Goal: Task Accomplishment & Management: Use online tool/utility

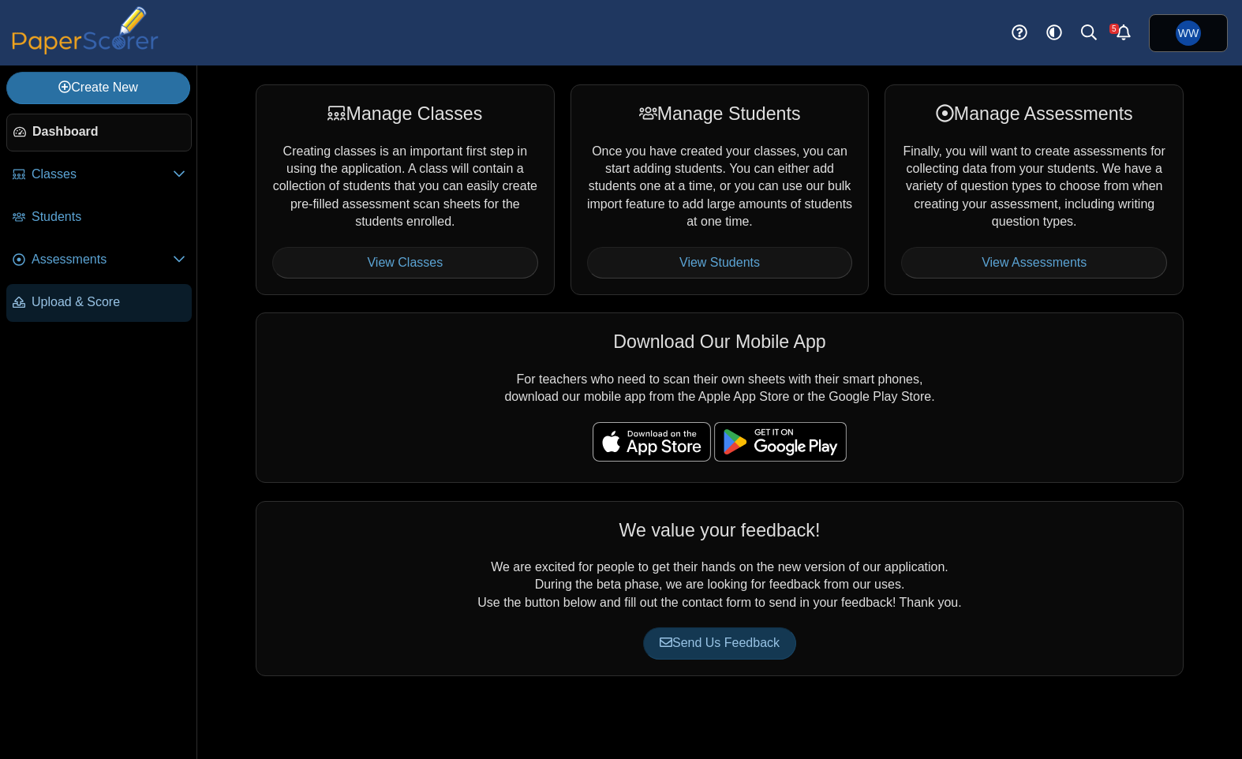
click at [123, 299] on span "Upload & Score" at bounding box center [109, 301] width 154 height 17
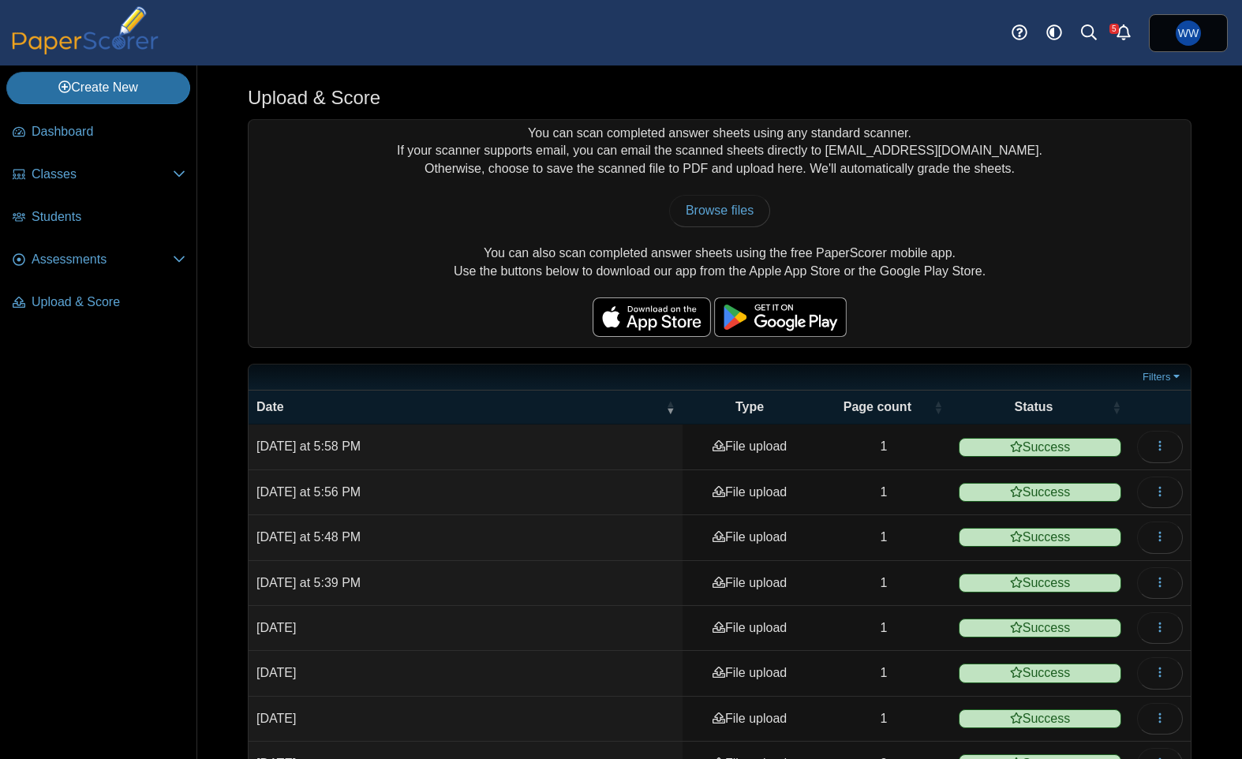
drag, startPoint x: 783, startPoint y: 202, endPoint x: 731, endPoint y: 190, distance: 54.2
click at [768, 196] on div "Browse files There was a problem with the uploaded file.... Please try again...…" at bounding box center [719, 211] width 926 height 32
click at [727, 191] on div "You can scan completed answer sheets using any standard scanner. If your scanne…" at bounding box center [719, 233] width 942 height 227
click at [732, 221] on link "Browse files" at bounding box center [719, 211] width 101 height 32
type input "**********"
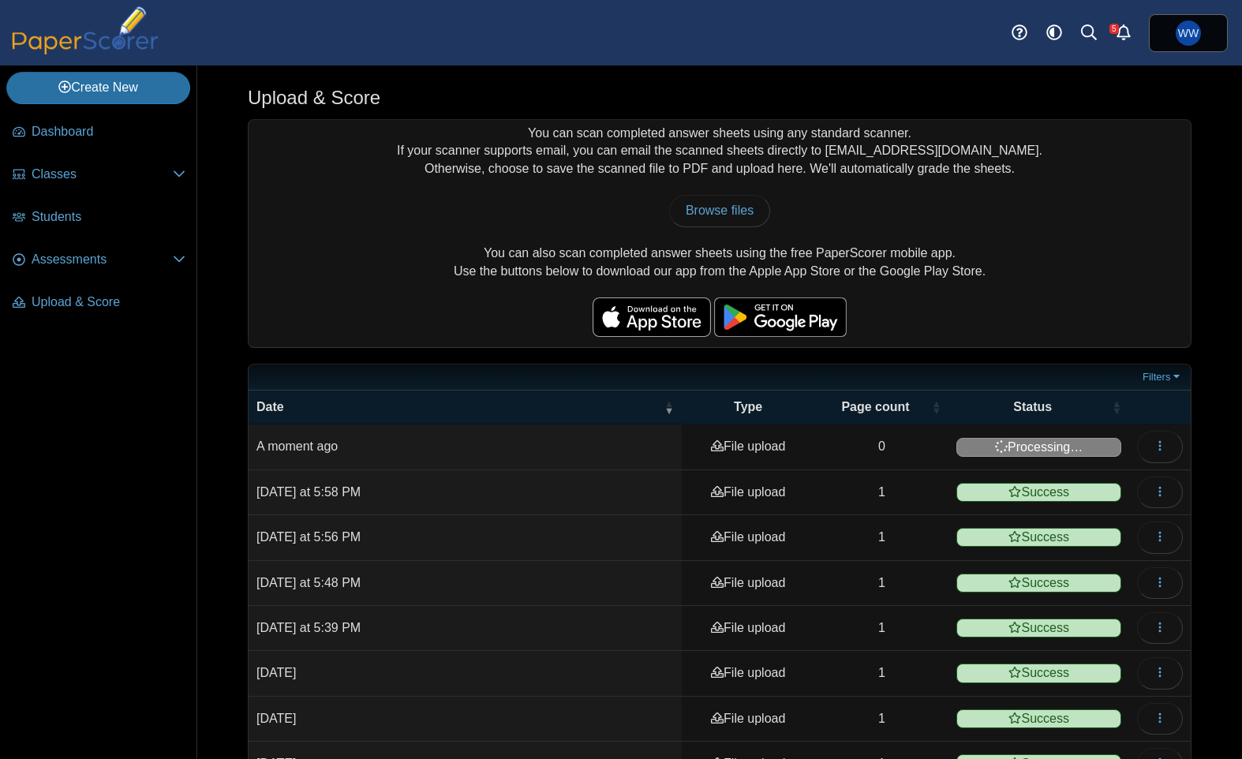
scroll to position [1, 0]
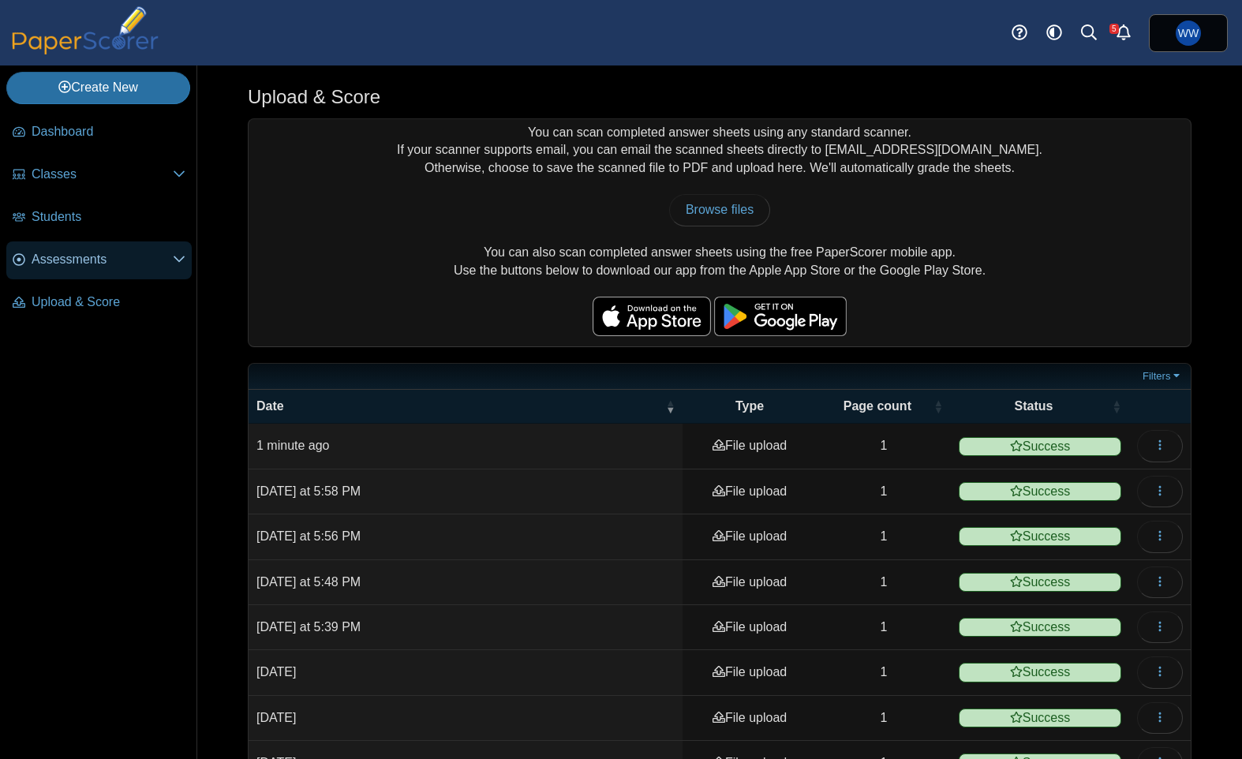
click at [65, 252] on span "Assessments" at bounding box center [102, 259] width 141 height 17
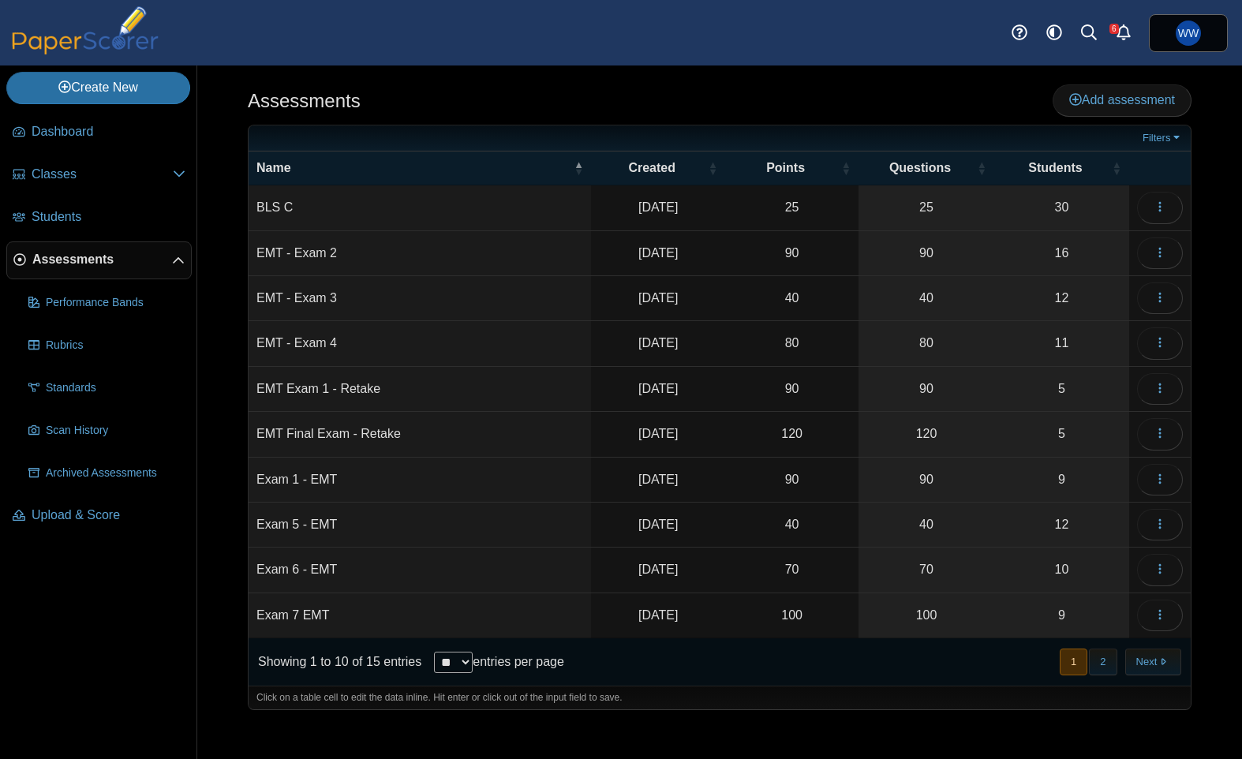
drag, startPoint x: 1104, startPoint y: 668, endPoint x: 1098, endPoint y: 660, distance: 10.1
click at [1104, 668] on button "2" at bounding box center [1103, 661] width 28 height 26
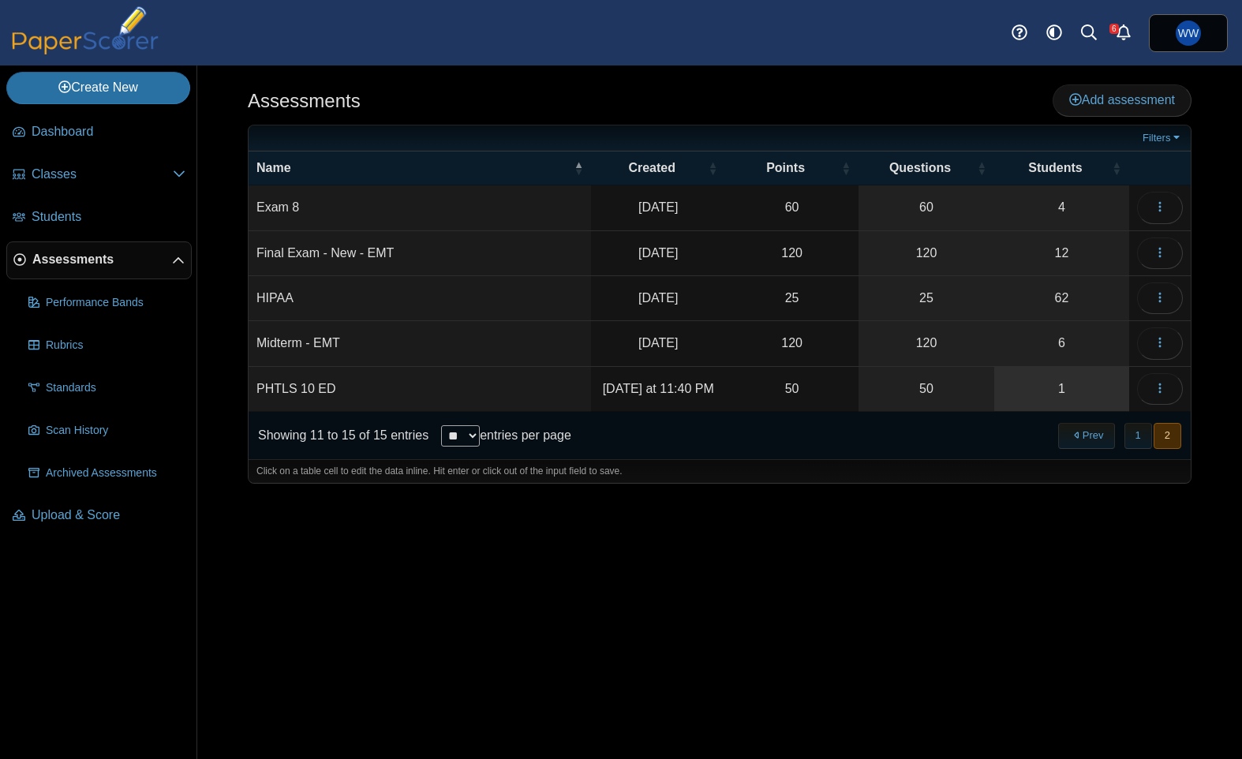
drag, startPoint x: 1019, startPoint y: 378, endPoint x: 1006, endPoint y: 378, distance: 13.4
click at [1018, 378] on link "1" at bounding box center [1061, 389] width 135 height 44
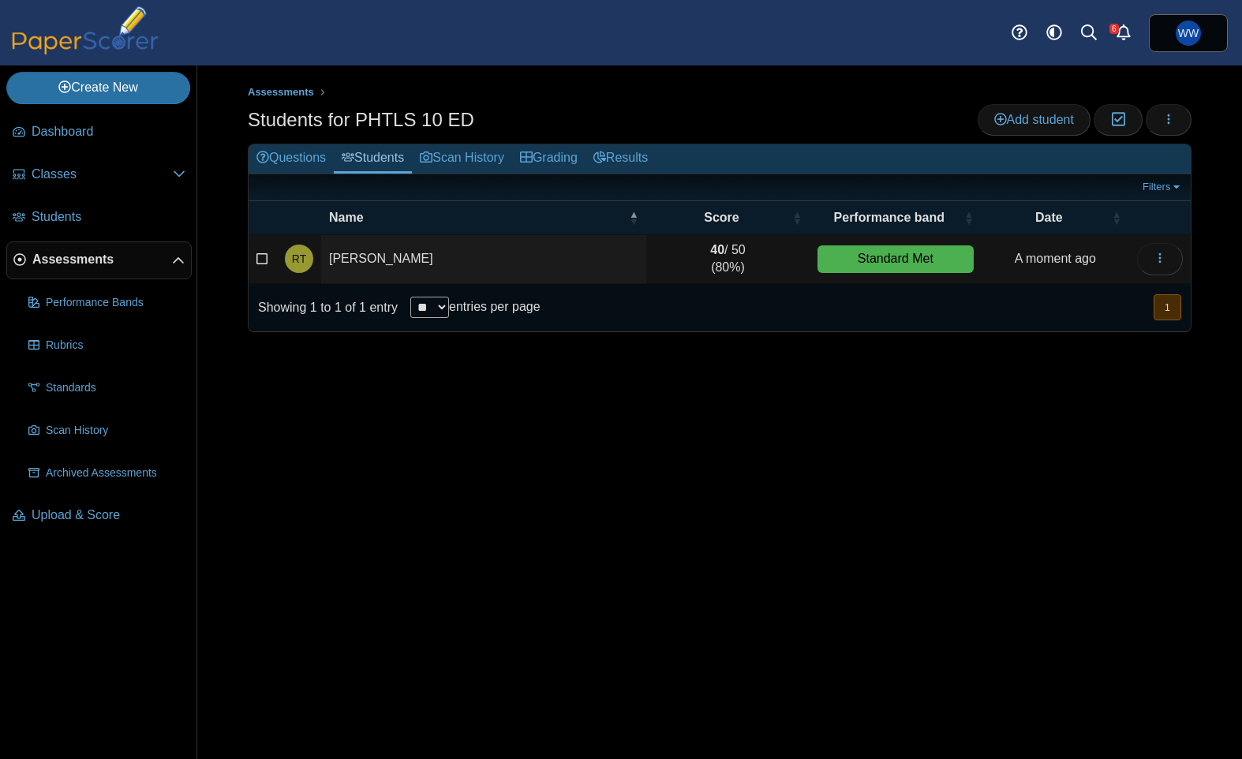
drag, startPoint x: 1026, startPoint y: 458, endPoint x: 1021, endPoint y: 450, distance: 9.6
click at [1026, 458] on div "Assessments Students for PHTLS 10 ED Add student Moderation 0 Loading… Grading" at bounding box center [719, 411] width 1044 height 693
click at [328, 166] on link "Questions" at bounding box center [290, 158] width 85 height 29
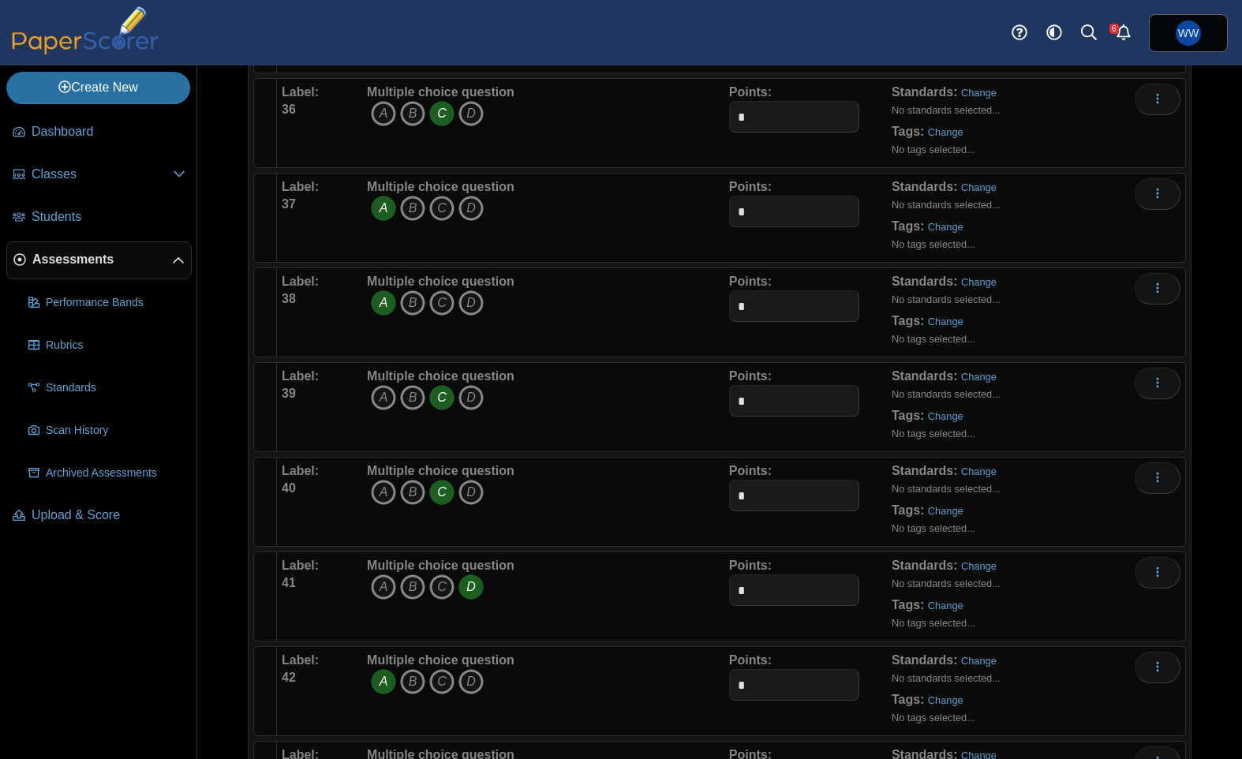
scroll to position [3546, 0]
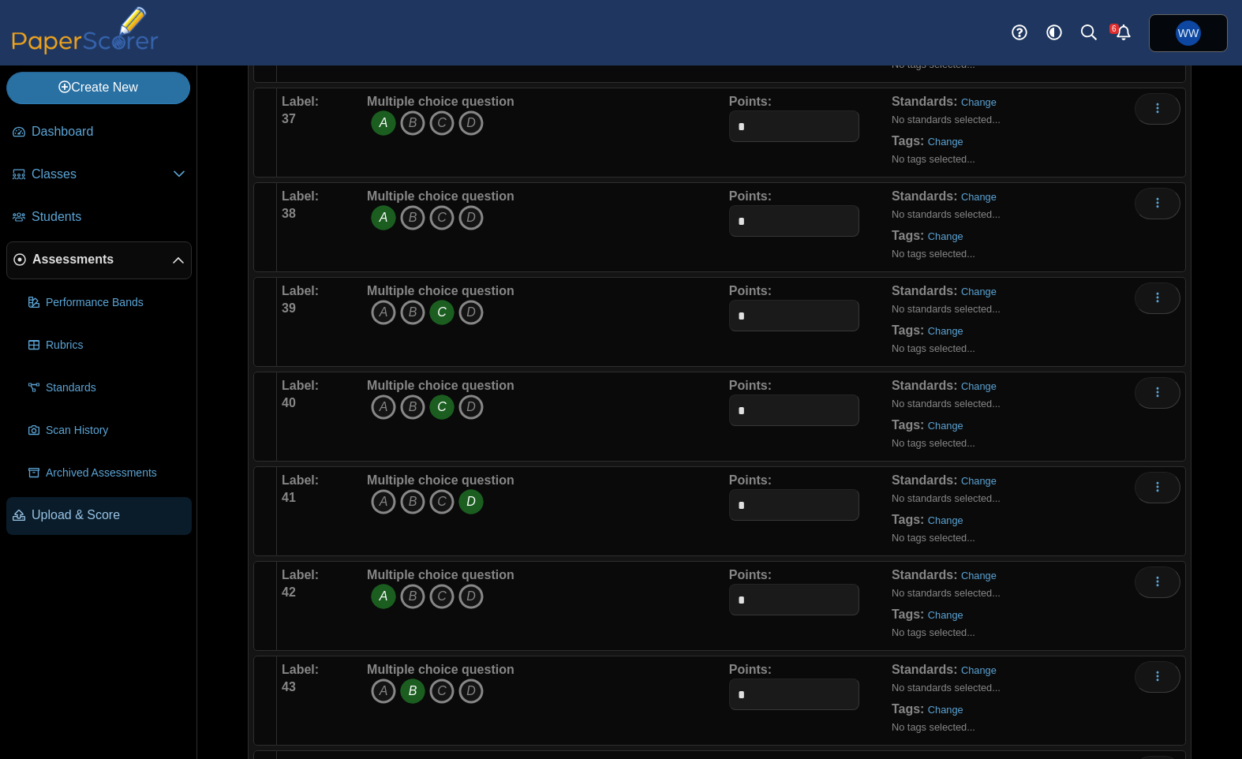
click at [114, 525] on link "Upload & Score" at bounding box center [98, 516] width 185 height 38
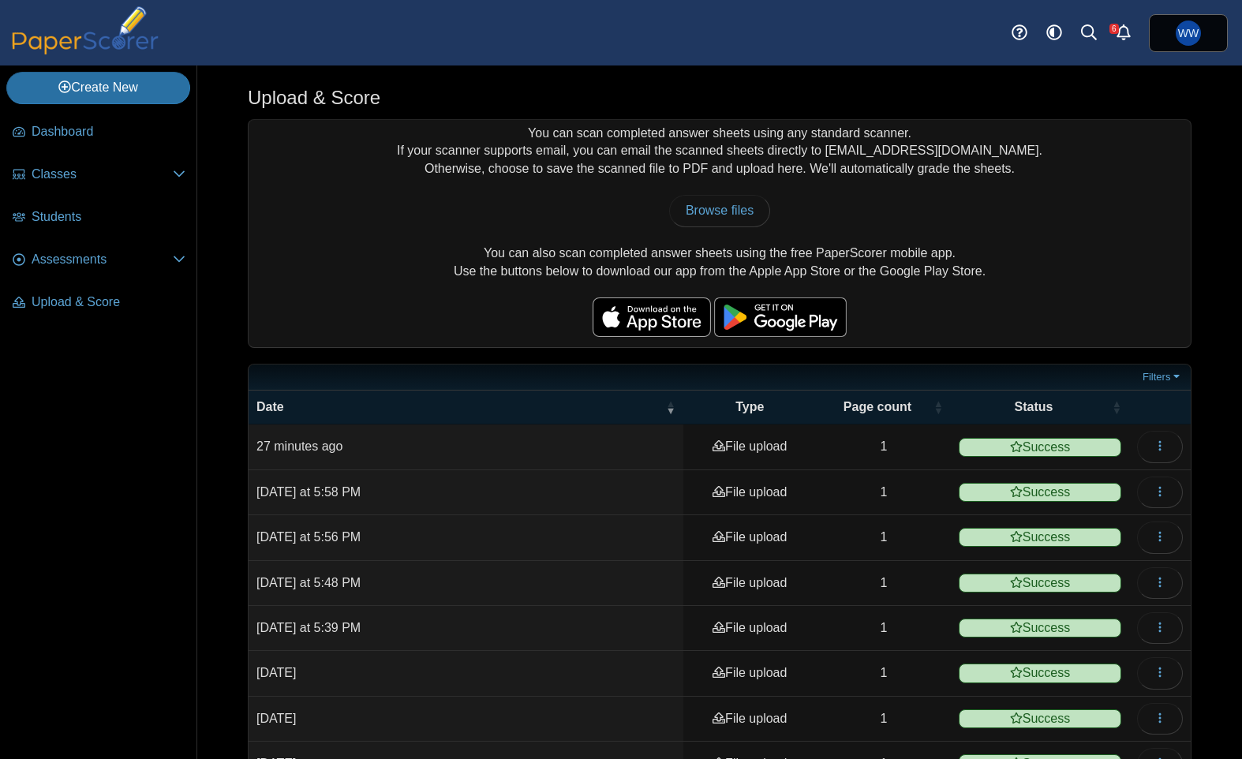
click at [704, 190] on div "You can scan completed answer sheets using any standard scanner. If your scanne…" at bounding box center [719, 233] width 942 height 227
click at [702, 215] on span "Browse files" at bounding box center [720, 210] width 68 height 13
type input "**********"
click at [72, 286] on link "Upload & Score" at bounding box center [98, 303] width 185 height 38
click at [70, 257] on span "Assessments" at bounding box center [102, 259] width 141 height 17
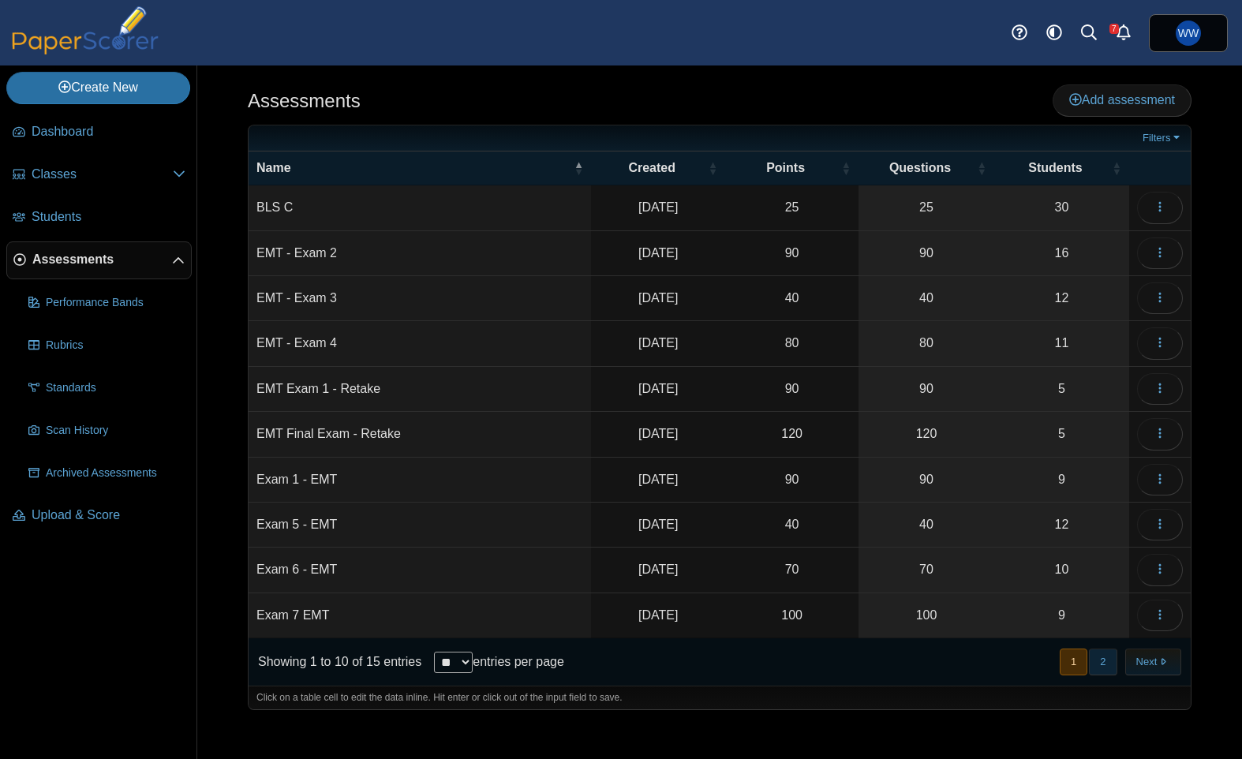
click at [1099, 660] on button "2" at bounding box center [1103, 661] width 28 height 26
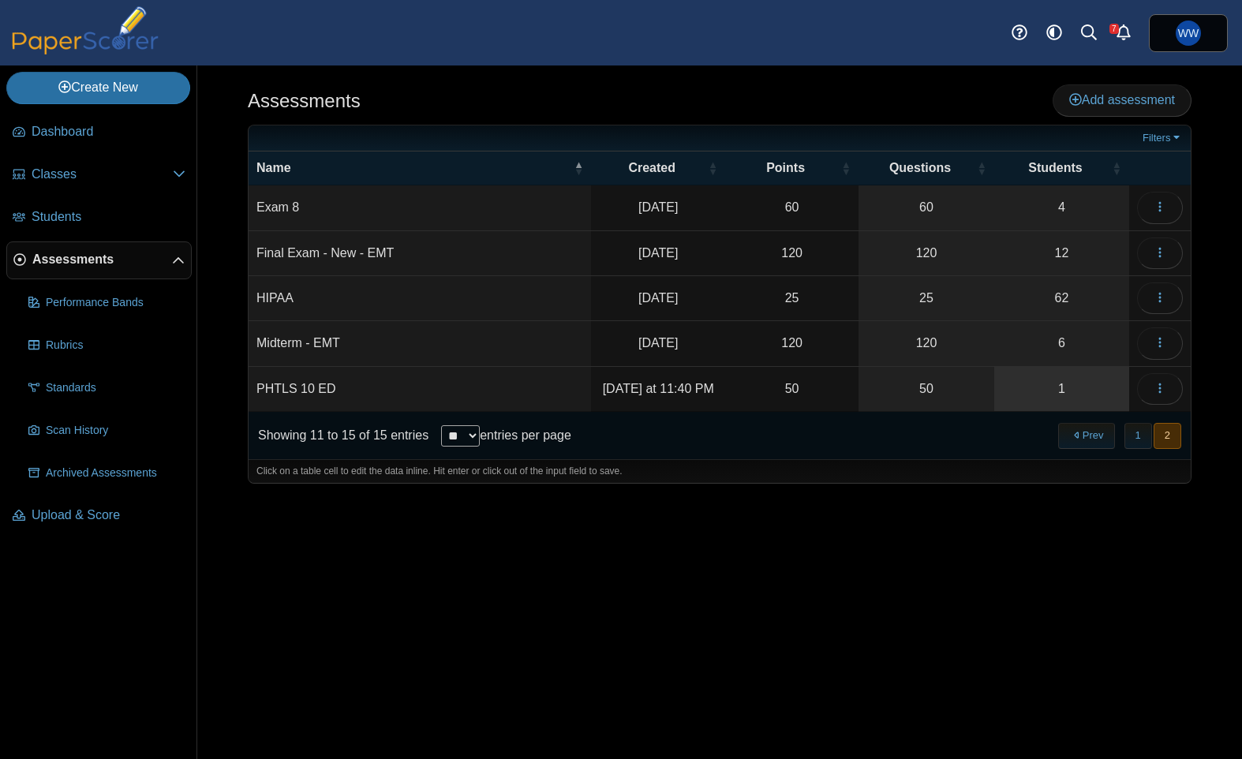
click at [1098, 393] on link "1" at bounding box center [1061, 389] width 135 height 44
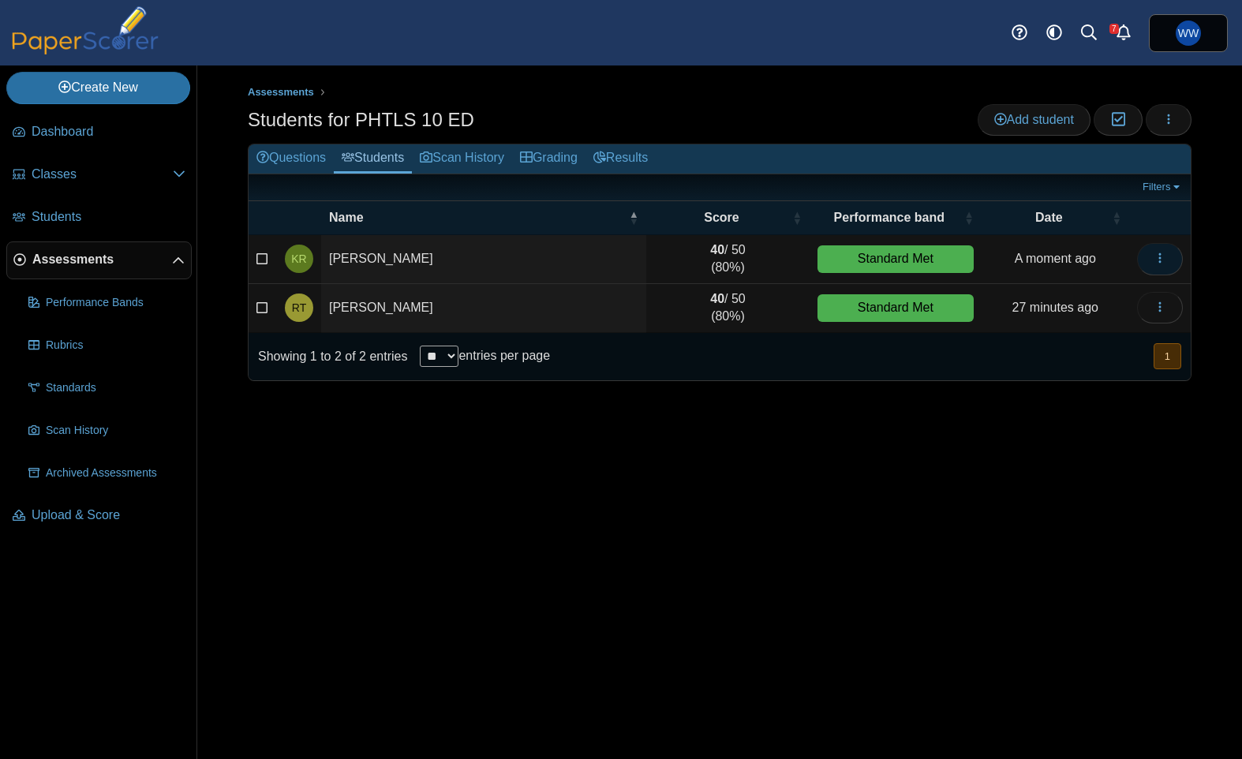
click at [1142, 263] on button "button" at bounding box center [1160, 259] width 46 height 32
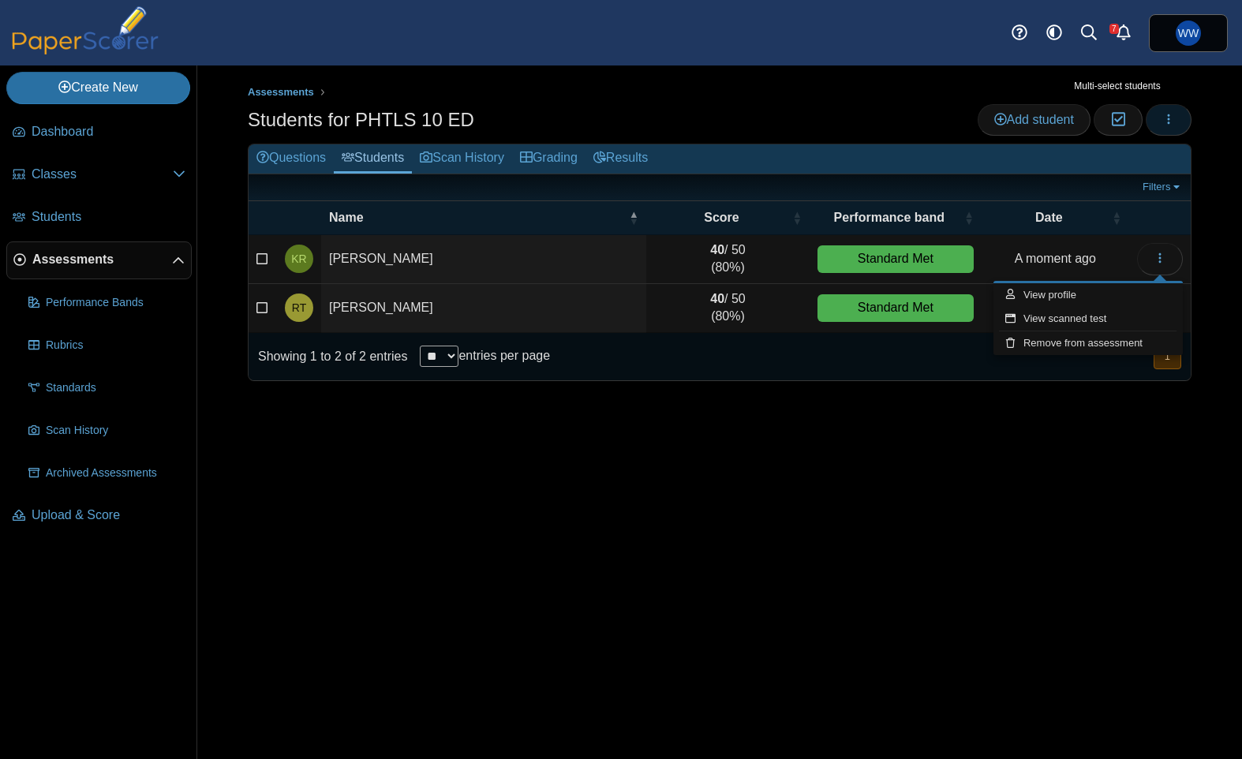
click at [1168, 114] on use "button" at bounding box center [1169, 119] width 2 height 10
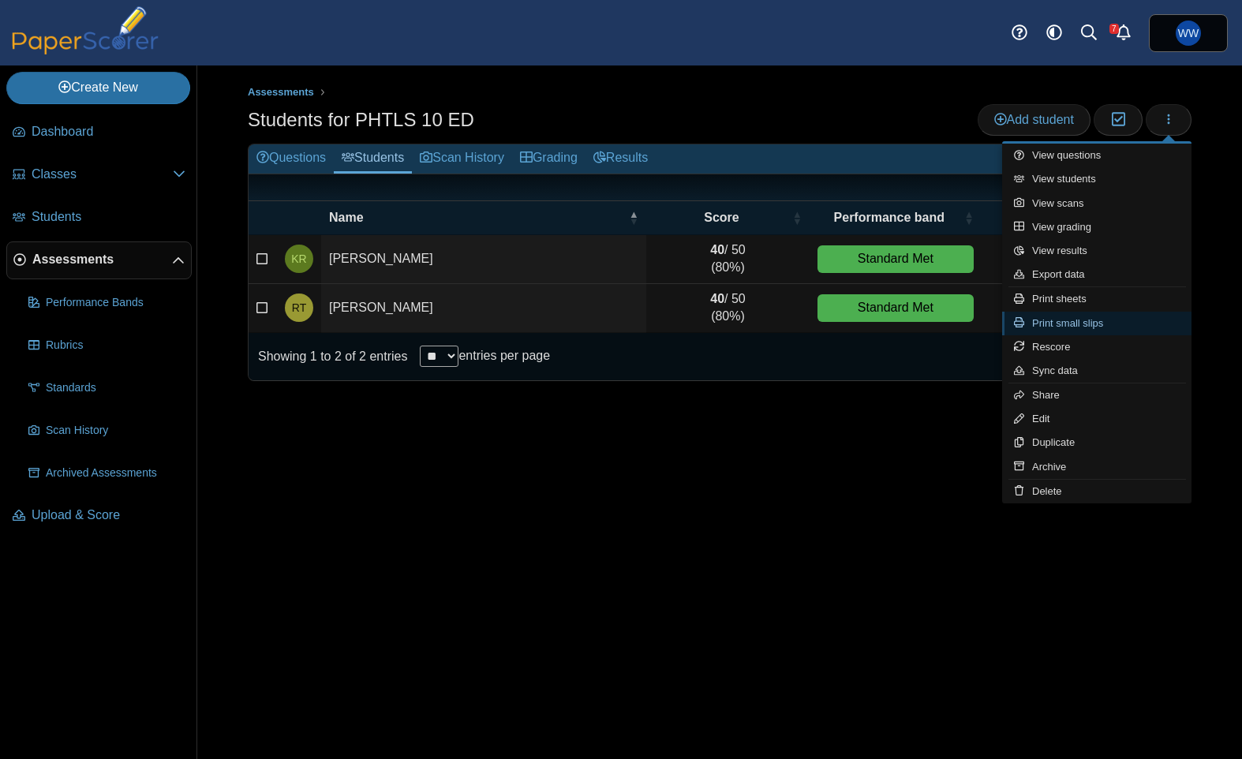
click at [1057, 316] on link "Print small slips" at bounding box center [1096, 324] width 189 height 24
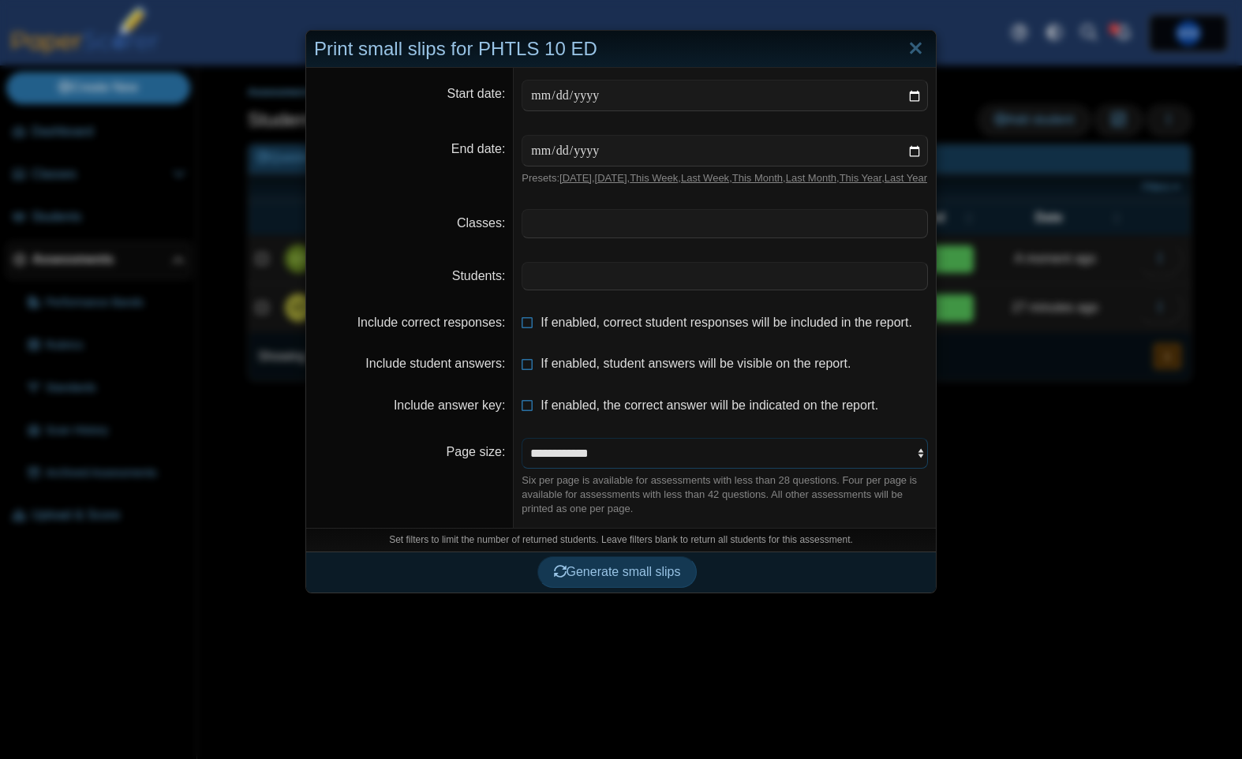
click at [604, 468] on select "**********" at bounding box center [724, 453] width 406 height 30
click at [641, 285] on span at bounding box center [724, 276] width 405 height 27
click at [611, 589] on button "Generate small slips" at bounding box center [617, 573] width 160 height 32
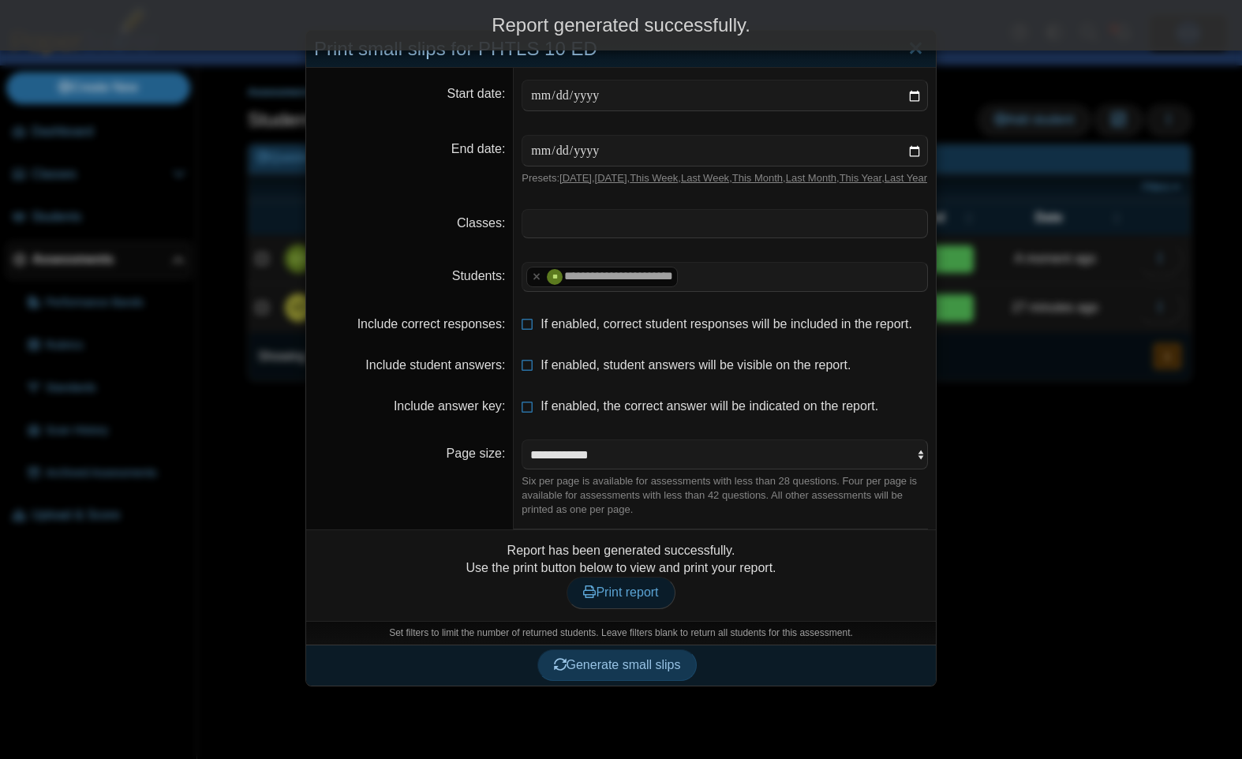
click at [639, 599] on span "Print report" at bounding box center [620, 591] width 75 height 13
